Goal: Task Accomplishment & Management: Manage account settings

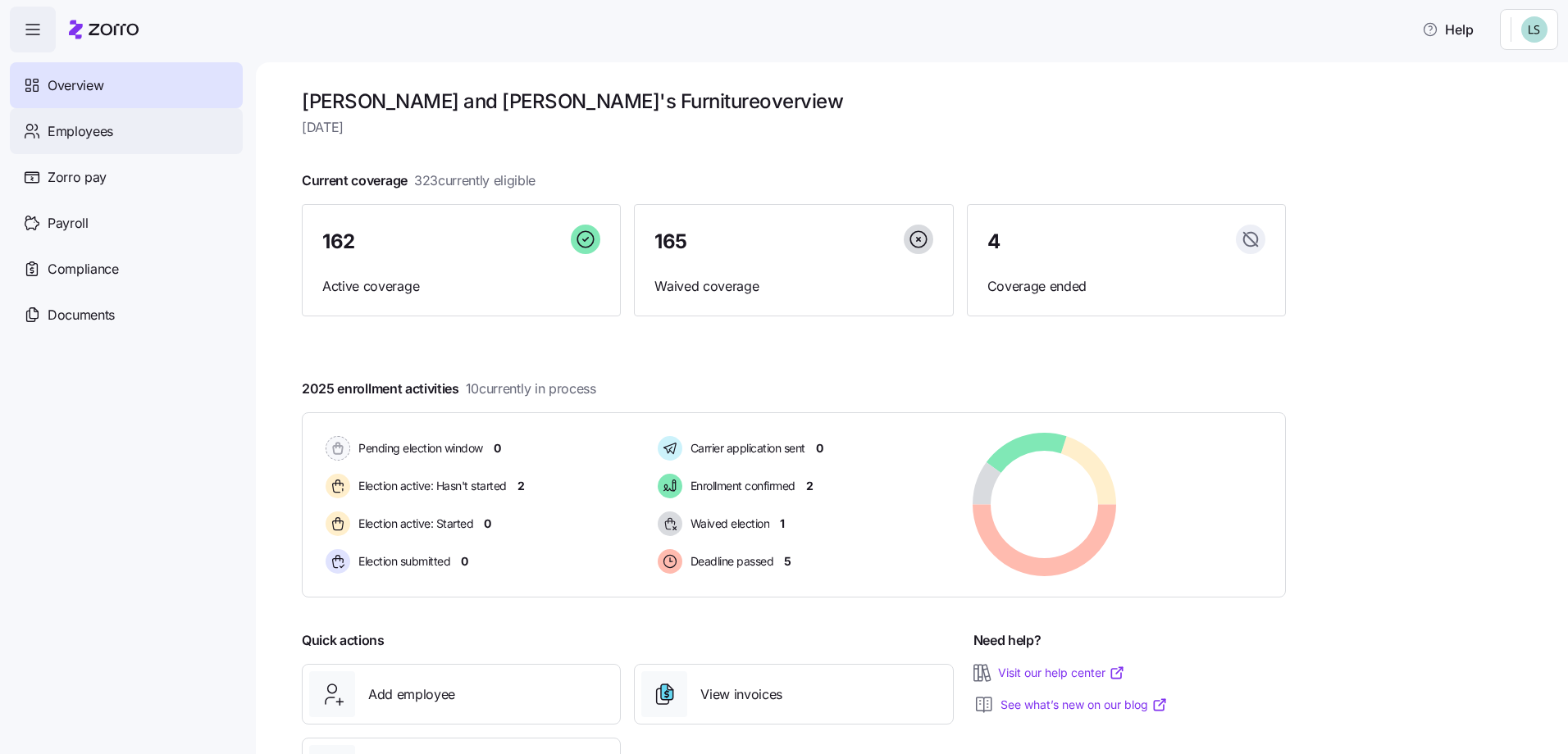
drag, startPoint x: 84, startPoint y: 125, endPoint x: 105, endPoint y: 125, distance: 21.0
click at [84, 125] on span "Employees" at bounding box center [80, 131] width 66 height 20
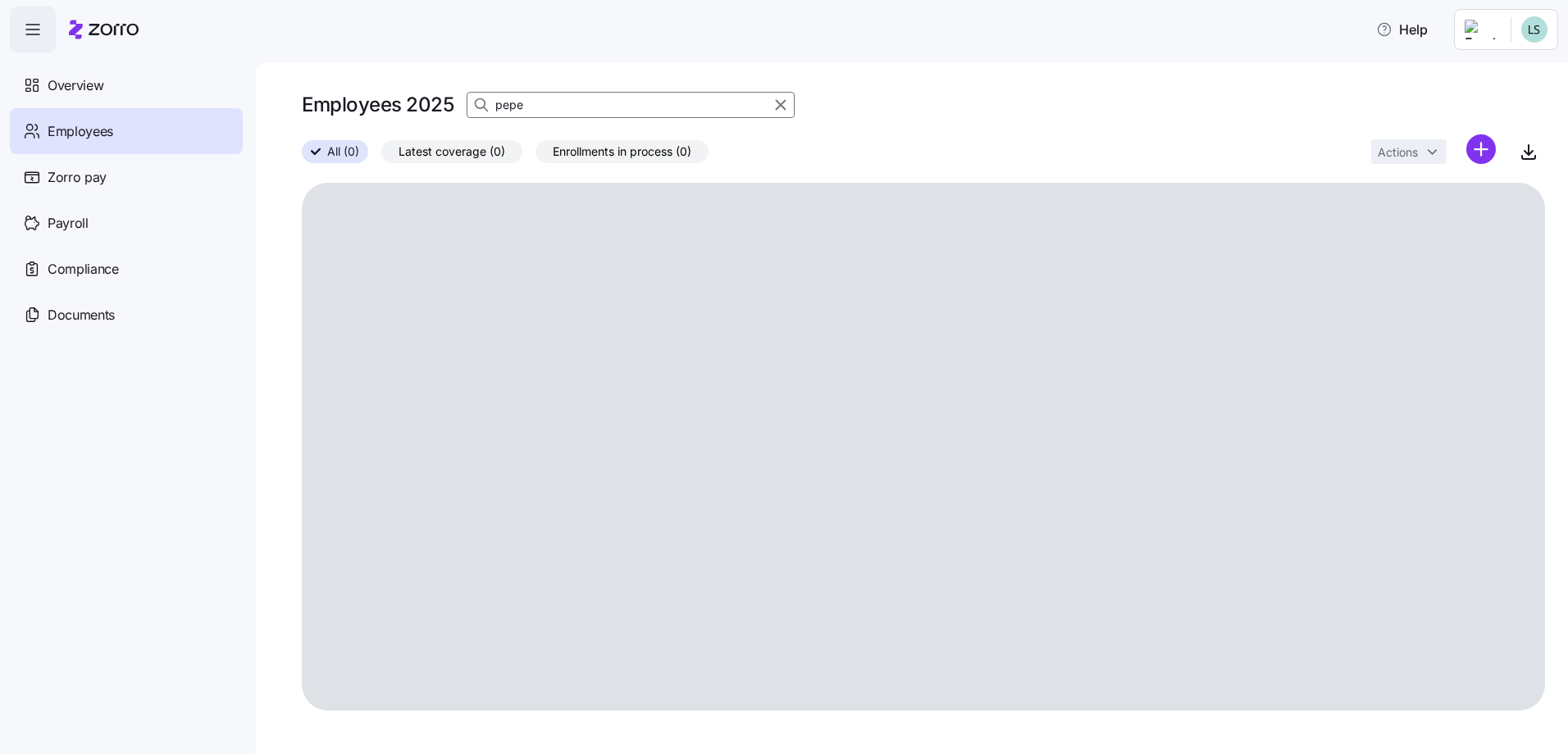
click at [576, 103] on input "pepe" at bounding box center [630, 105] width 328 height 26
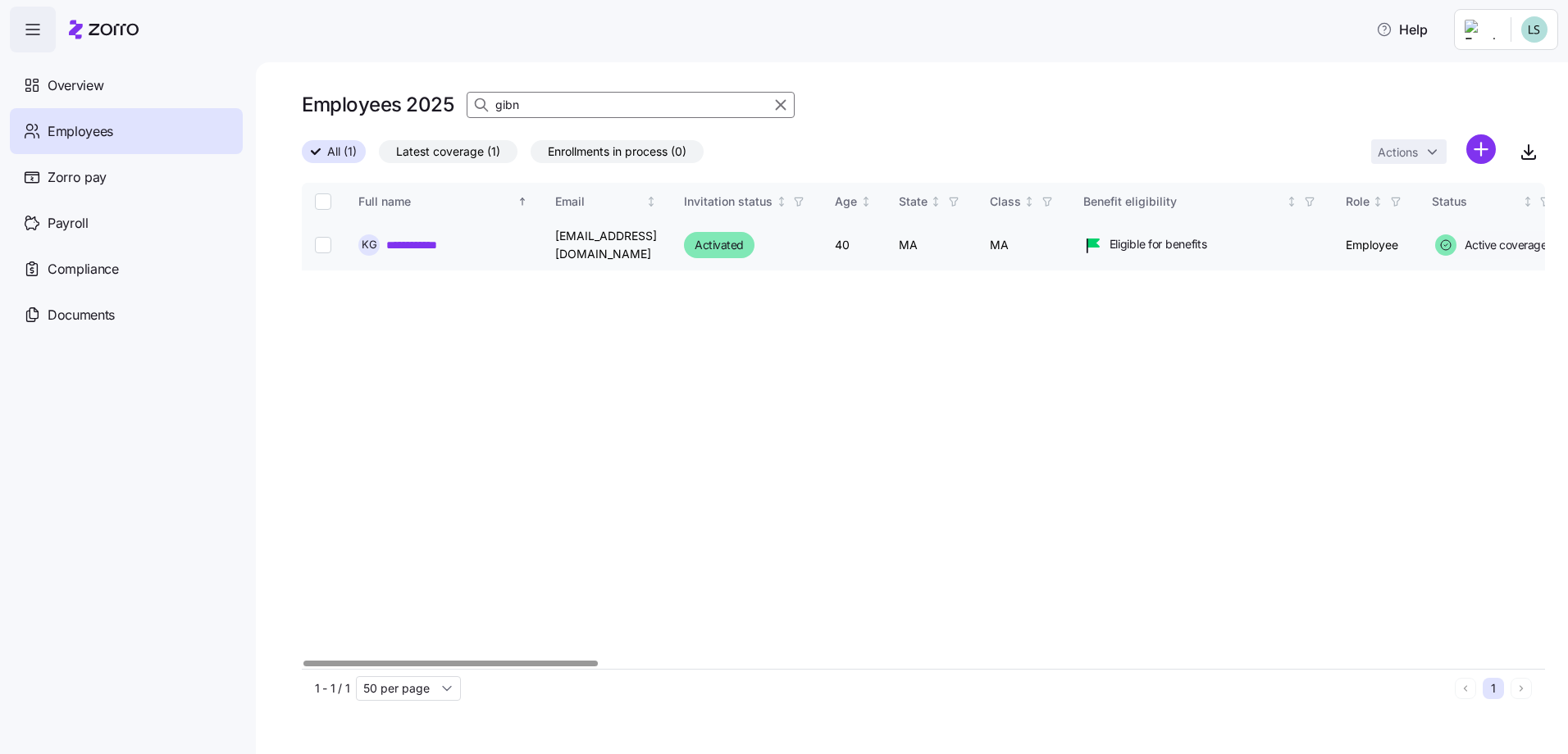
type input "gibn"
click at [397, 242] on link "**********" at bounding box center [426, 245] width 80 height 16
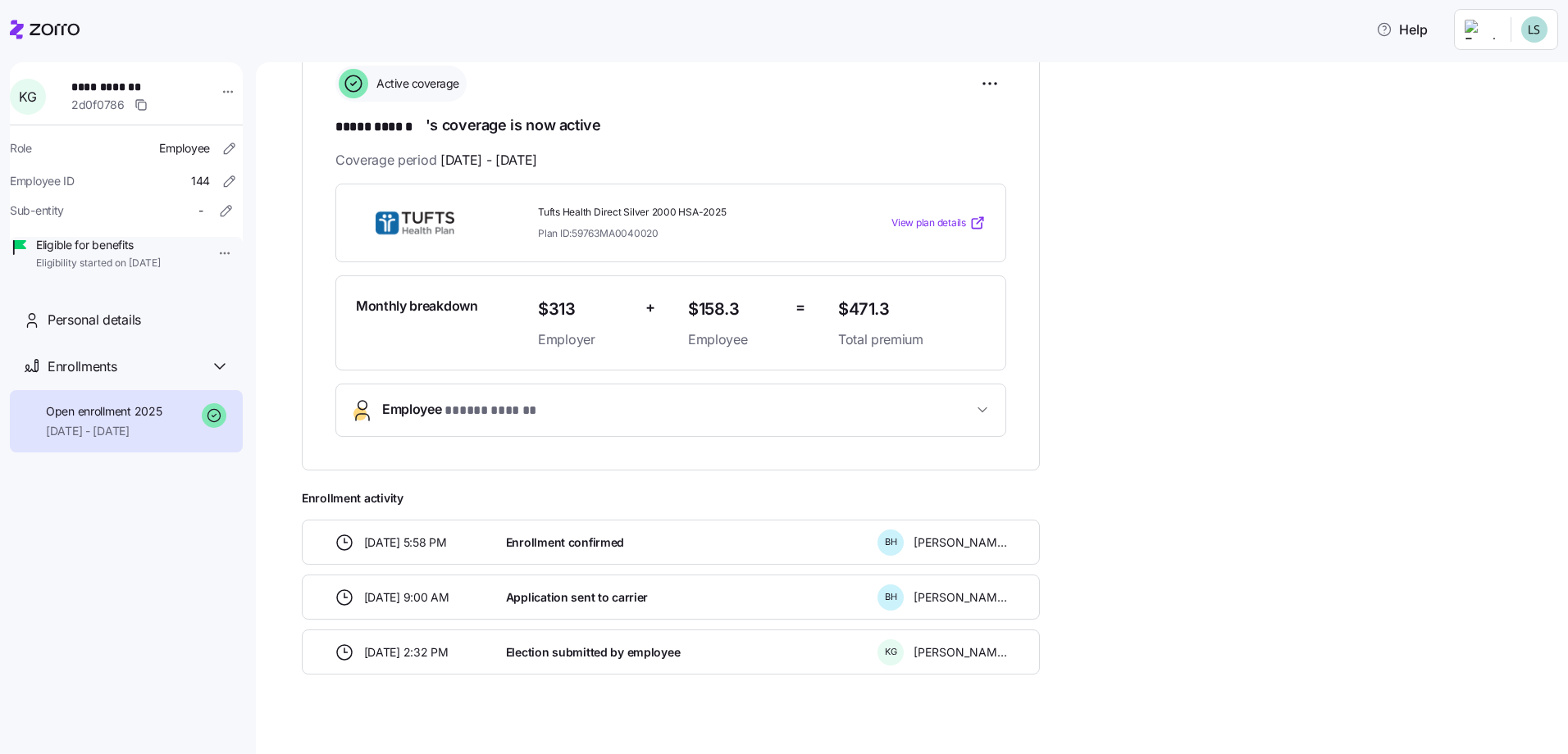
scroll to position [264, 0]
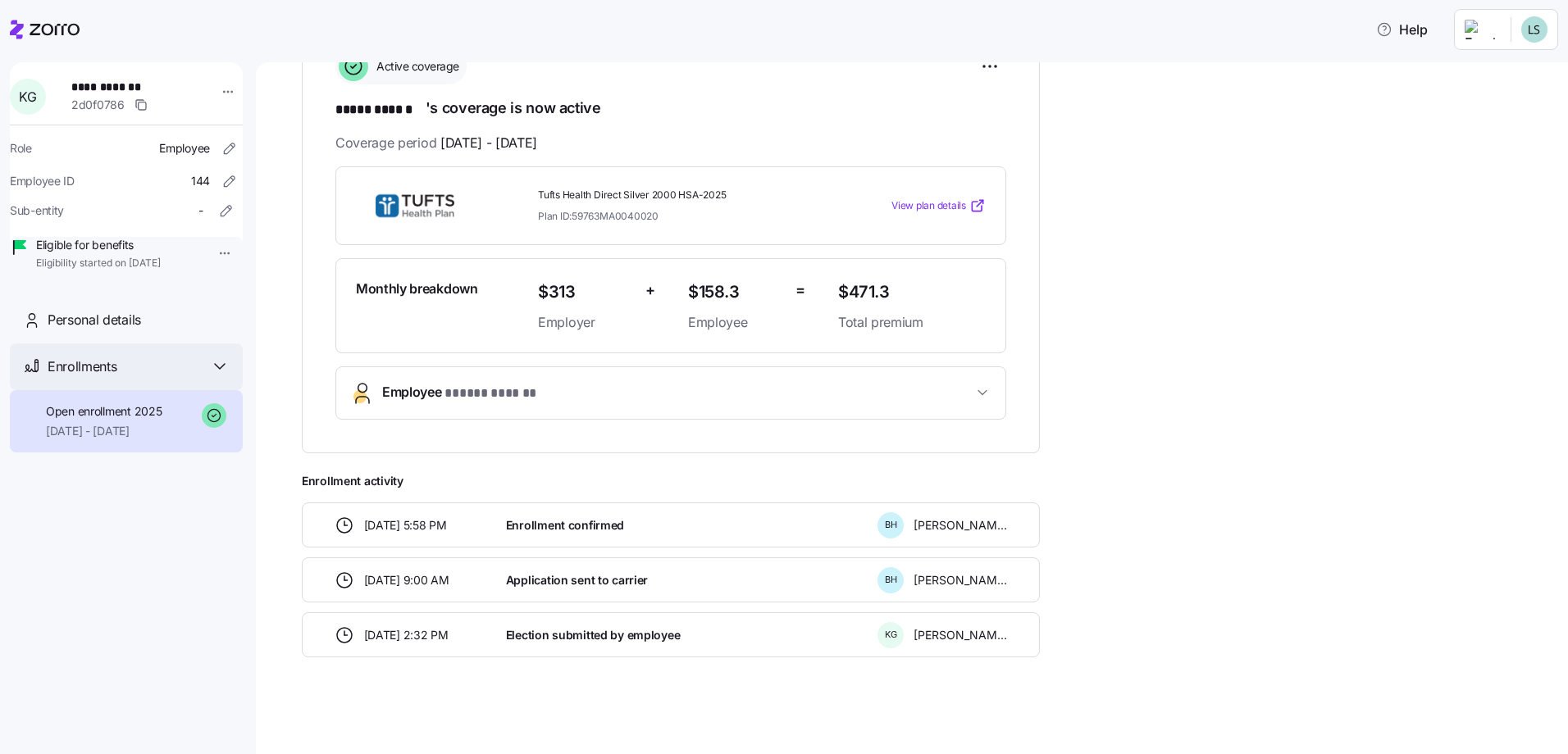
click at [226, 376] on icon at bounding box center [220, 366] width 19 height 19
click at [225, 376] on icon at bounding box center [220, 366] width 19 height 19
